Goal: Information Seeking & Learning: Learn about a topic

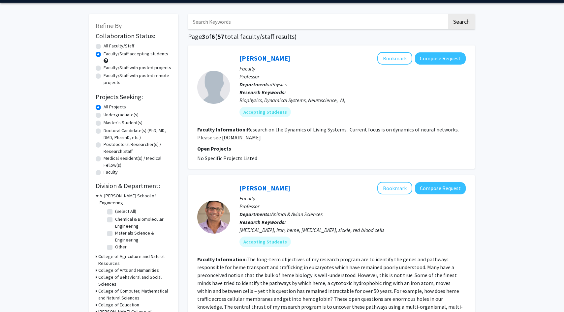
scroll to position [15, 0]
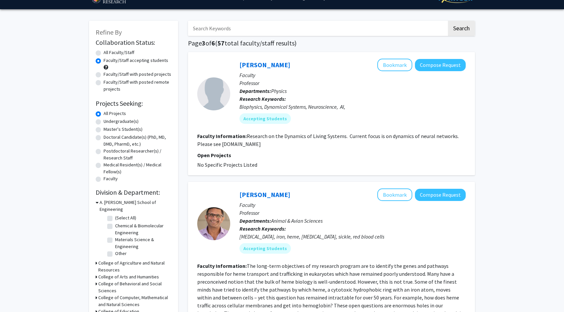
drag, startPoint x: 221, startPoint y: 145, endPoint x: 265, endPoint y: 146, distance: 44.2
click at [265, 146] on section "Faculty Information: Research on the Dynamics of Living Systems. Current focus …" at bounding box center [331, 140] width 268 height 16
copy fg-read-more "losertlab.umd.edu"
click at [349, 95] on p "Departments: Physics" at bounding box center [352, 91] width 226 height 8
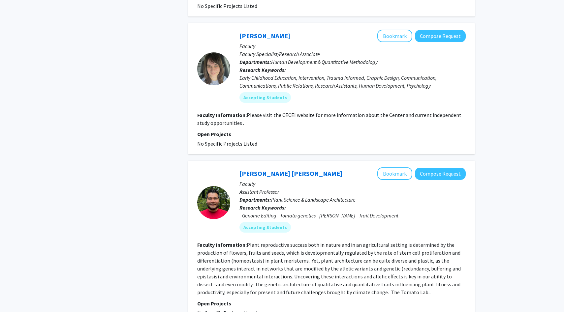
scroll to position [711, 0]
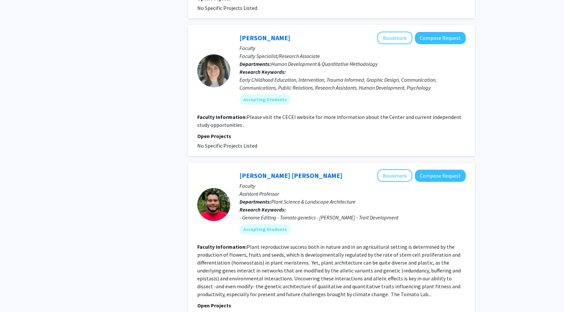
click at [286, 114] on fg-read-more "Please visit the CECEI website for more information about the Center and curren…" at bounding box center [329, 121] width 264 height 15
copy fg-read-more "CECEI"
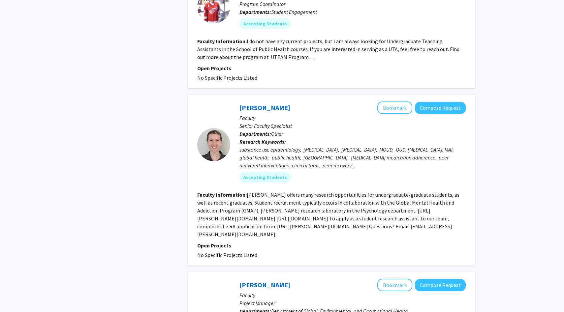
scroll to position [1073, 0]
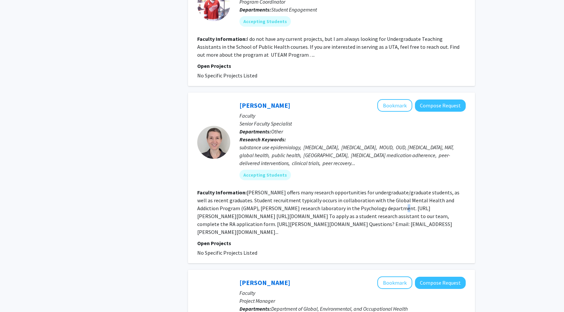
click at [364, 202] on fg-read-more "CESAR offers many research opportunities for undergraduate/graduate students, a…" at bounding box center [328, 212] width 262 height 46
click at [359, 216] on fg-read-more "CESAR offers many research opportunities for undergraduate/graduate students, a…" at bounding box center [328, 212] width 262 height 46
drag, startPoint x: 359, startPoint y: 216, endPoint x: 211, endPoint y: 218, distance: 148.0
click at [211, 218] on fg-read-more "CESAR offers many research opportunities for undergraduate/graduate students, a…" at bounding box center [328, 212] width 262 height 46
copy fg-read-more "https://cesar.umd.edu/landingtopic/student-research-opportunities"
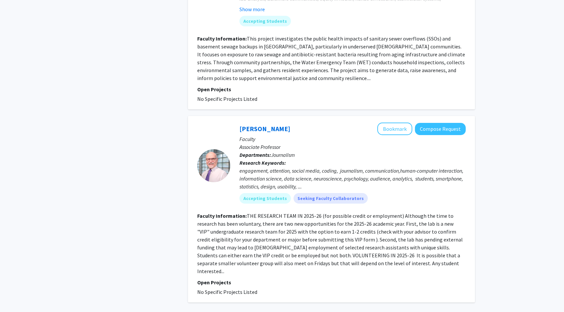
scroll to position [1462, 0]
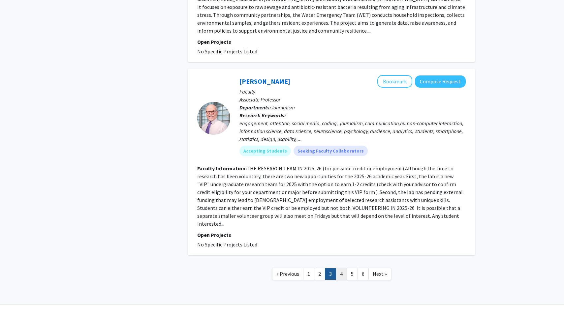
click at [345, 268] on link "4" at bounding box center [341, 274] width 11 height 12
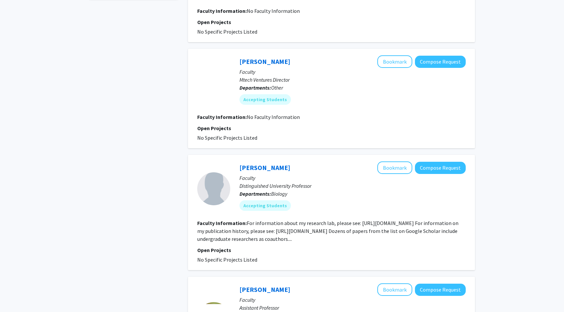
scroll to position [380, 0]
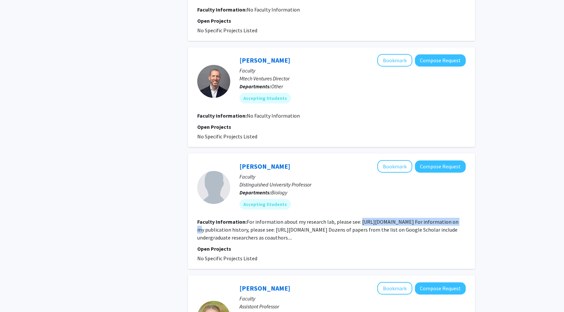
drag, startPoint x: 358, startPoint y: 222, endPoint x: 453, endPoint y: 224, distance: 95.6
click at [453, 224] on fg-read-more "For information about my research lab, please see: https://science.umd.edu/biol…" at bounding box center [327, 230] width 261 height 22
copy fg-read-more "https://science.umd.edu/biology/faganlab/"
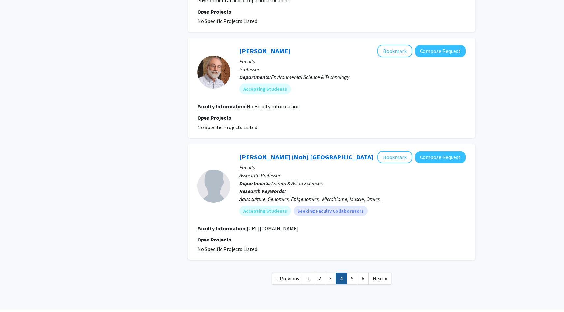
scroll to position [984, 0]
drag, startPoint x: 245, startPoint y: 228, endPoint x: 388, endPoint y: 229, distance: 142.4
click at [388, 229] on section "Faculty Information: https://agnr.umd.edu/about/directory/mohamed-moh-salem/" at bounding box center [331, 228] width 268 height 8
copy fg-read-more "https://agnr.umd.edu/about/directory/mohamed-moh-salem/"
click at [351, 278] on link "5" at bounding box center [351, 278] width 11 height 12
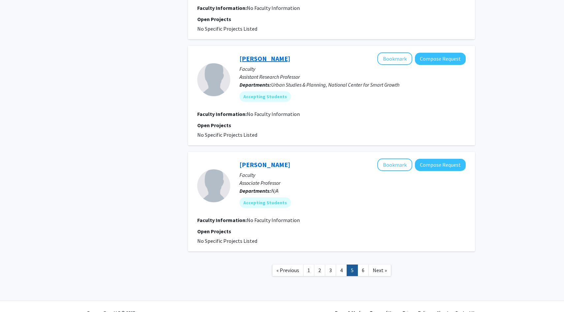
scroll to position [865, 0]
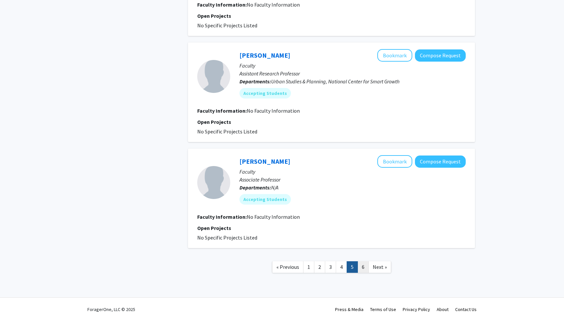
click at [361, 267] on link "6" at bounding box center [362, 267] width 11 height 12
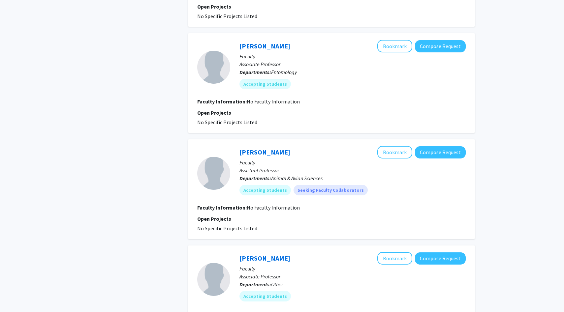
scroll to position [564, 0]
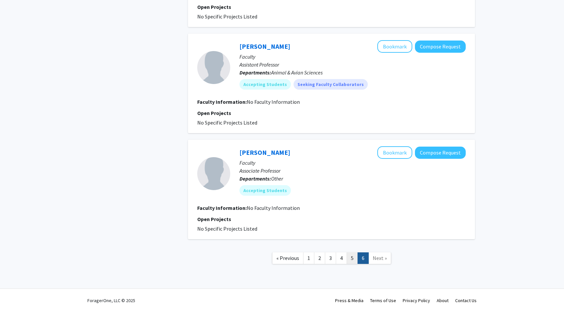
click at [352, 260] on link "5" at bounding box center [351, 259] width 11 height 12
